Goal: Task Accomplishment & Management: Use online tool/utility

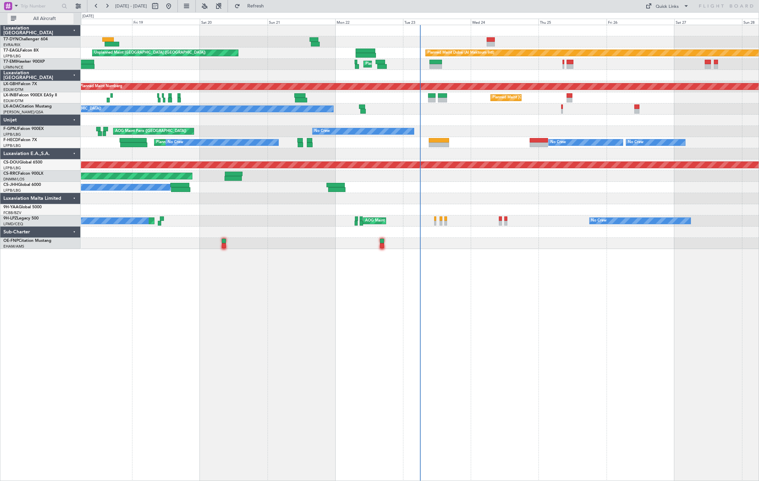
click at [58, 19] on span "All Aircraft" at bounding box center [45, 18] width 54 height 5
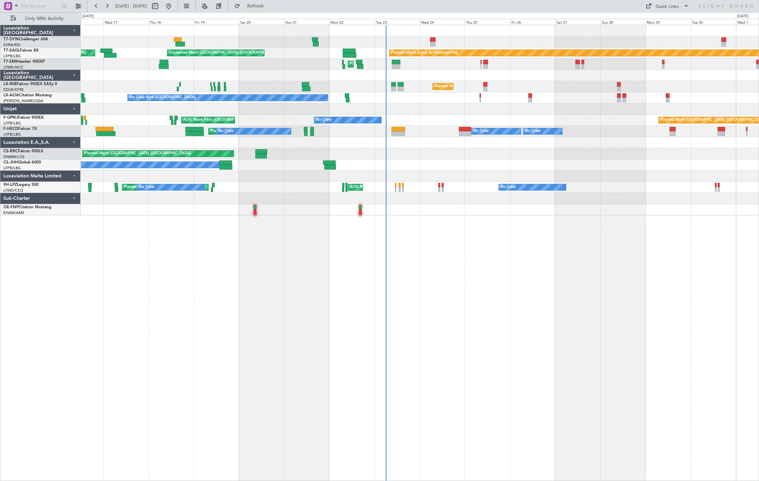
click at [236, 159] on div "Unplanned Maint [GEOGRAPHIC_DATA] (Riga Intl) Planned Maint [GEOGRAPHIC_DATA] (…" at bounding box center [420, 120] width 678 height 190
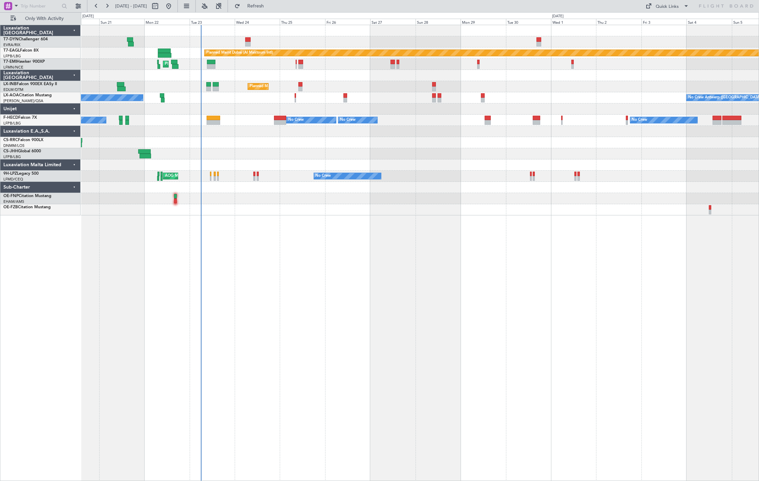
click at [274, 222] on div "Planned Maint Dubai (Al Maktoum Intl) Unplanned Maint [GEOGRAPHIC_DATA] ([GEOGR…" at bounding box center [420, 253] width 678 height 456
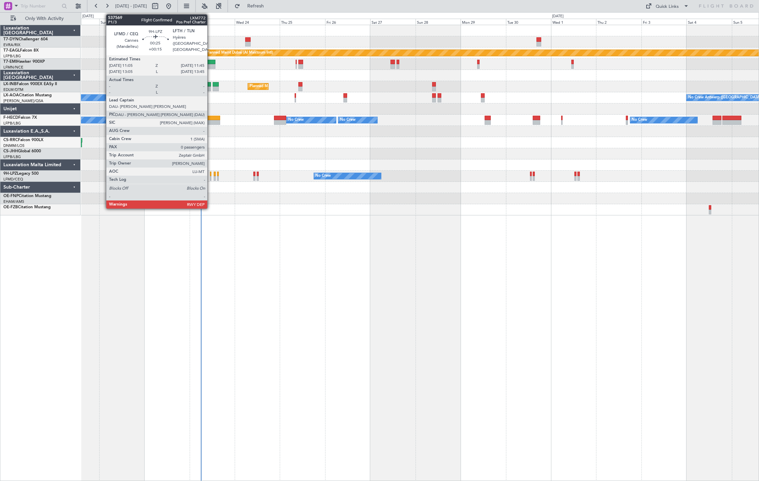
click at [210, 175] on div at bounding box center [210, 173] width 1 height 5
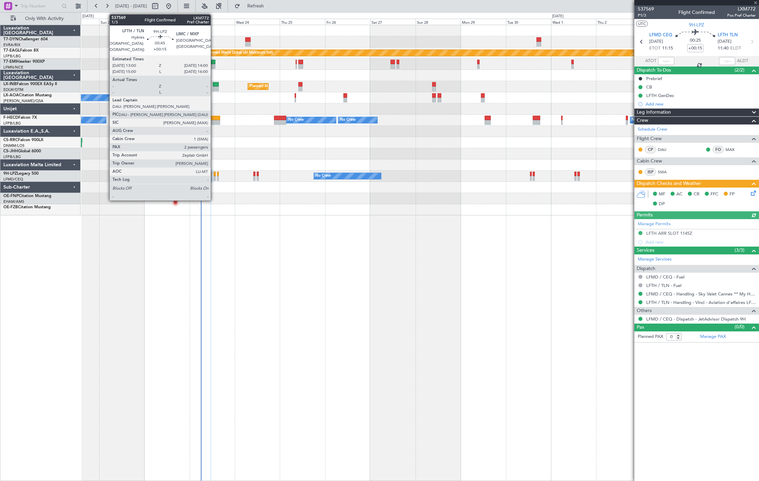
click at [214, 179] on div at bounding box center [215, 178] width 2 height 5
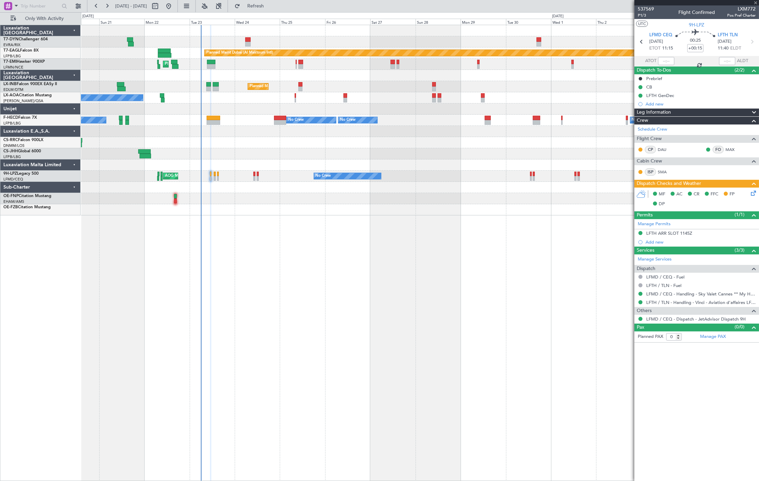
type input "2"
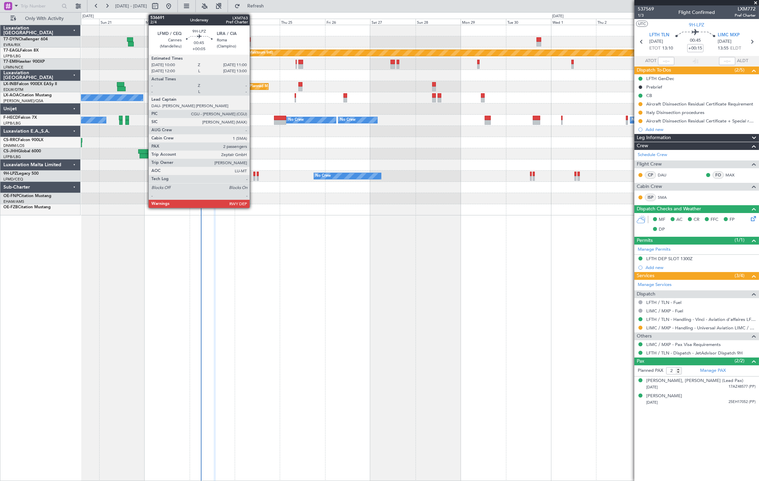
click at [253, 174] on div at bounding box center [254, 173] width 2 height 5
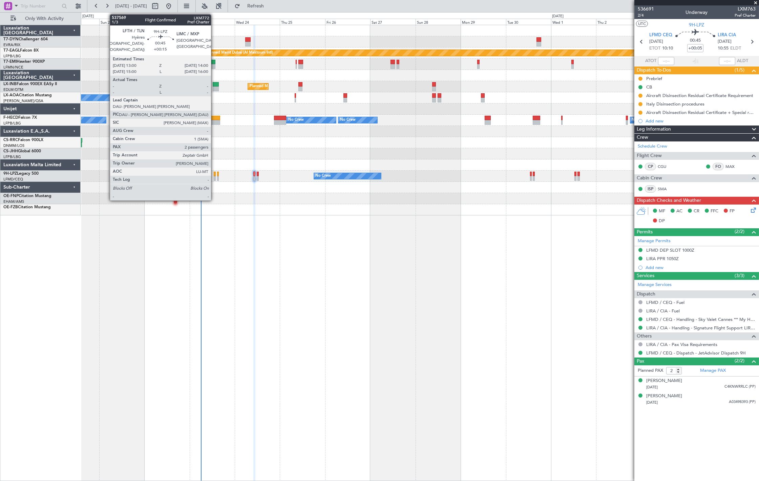
click at [215, 175] on div at bounding box center [215, 173] width 2 height 5
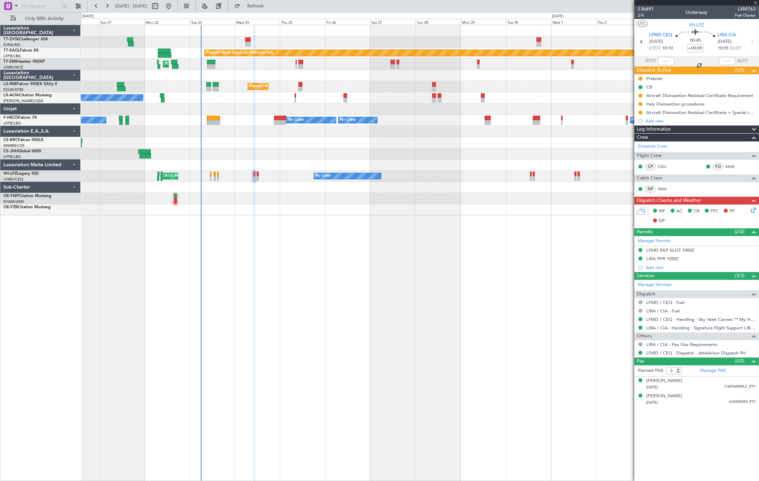
type input "+00:15"
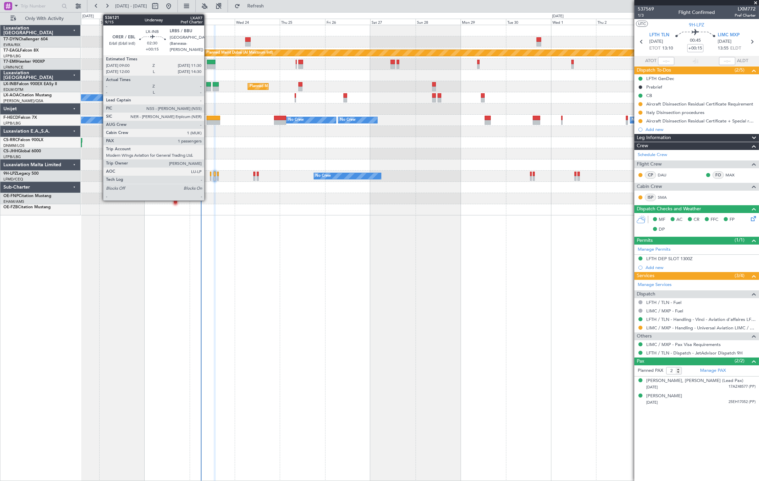
click at [208, 90] on div at bounding box center [208, 88] width 5 height 5
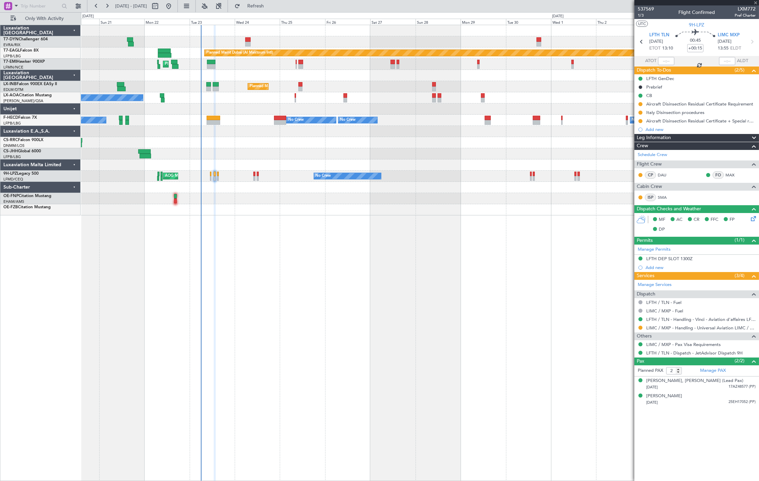
type input "1"
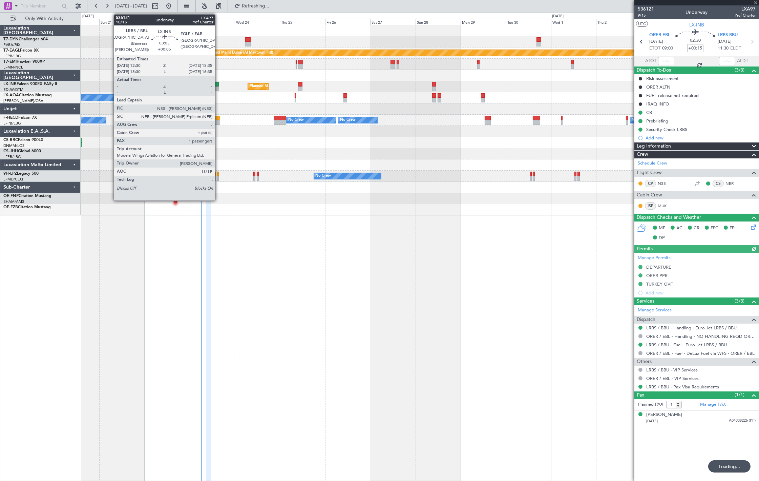
click at [219, 89] on div at bounding box center [216, 88] width 6 height 5
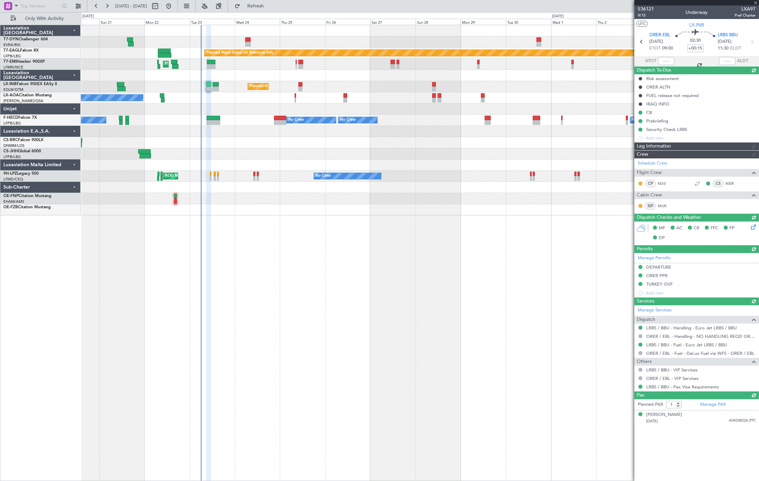
type input "+00:05"
